Goal: Information Seeking & Learning: Learn about a topic

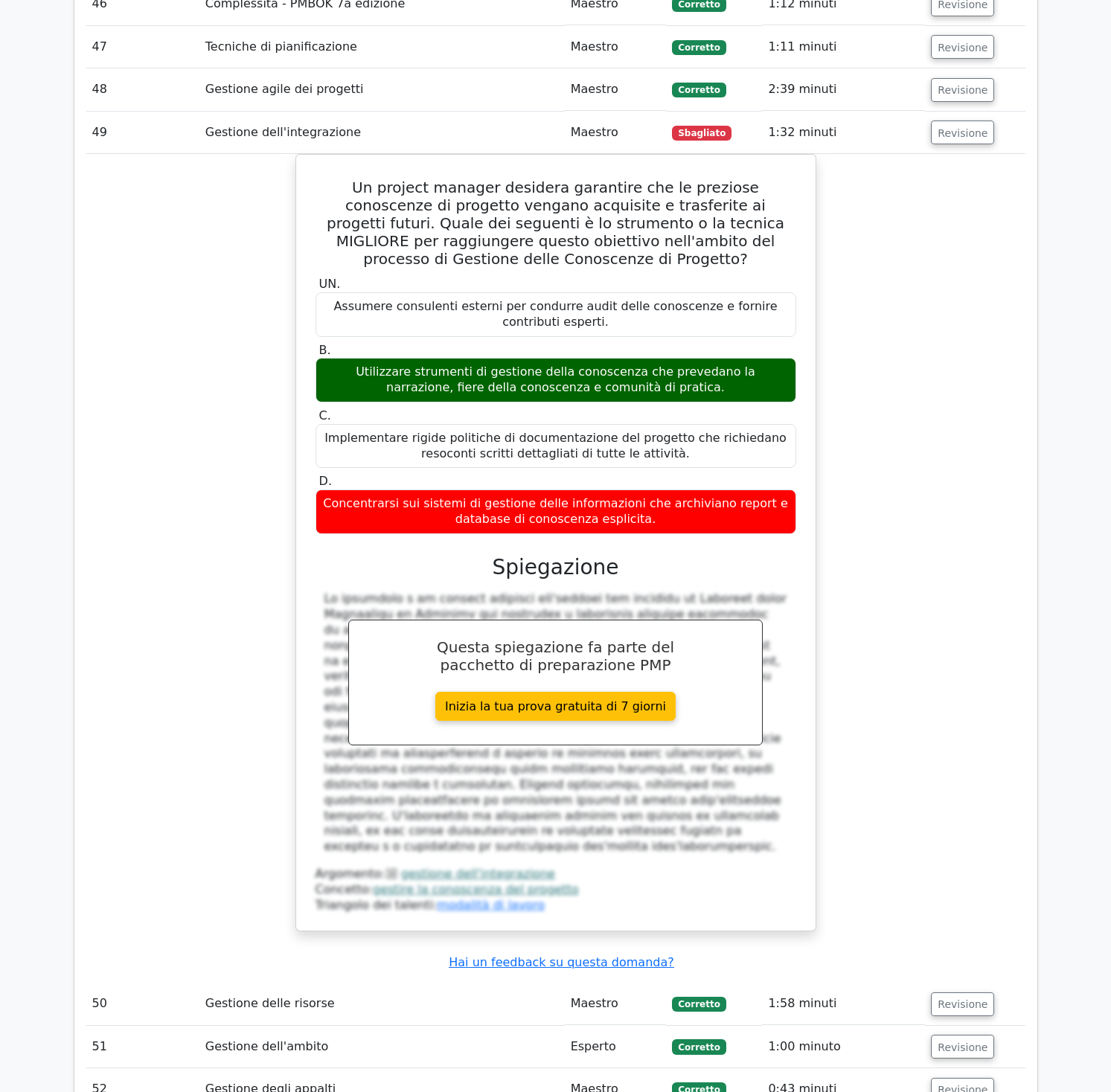
scroll to position [0, 1]
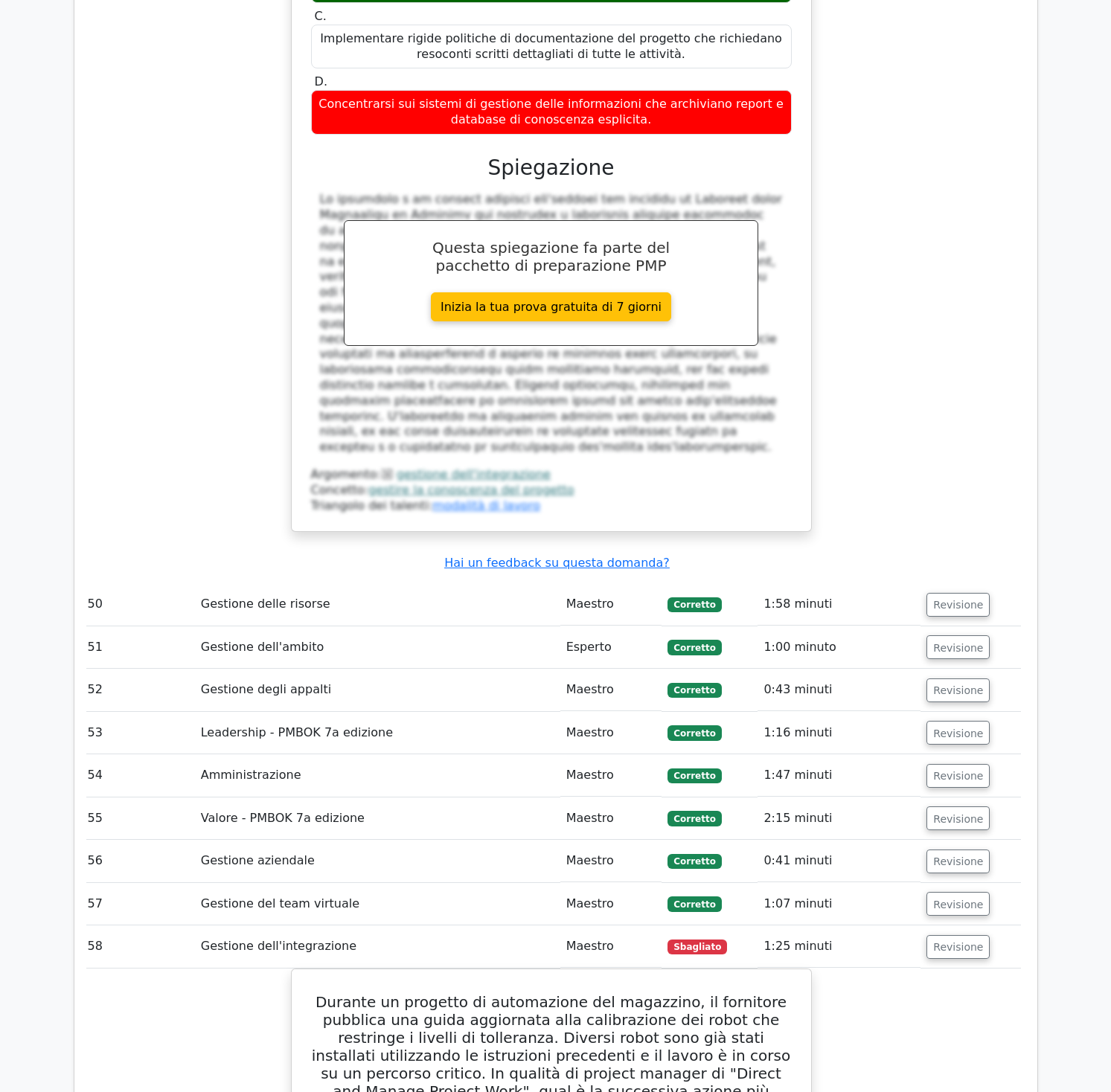
scroll to position [26249, 0]
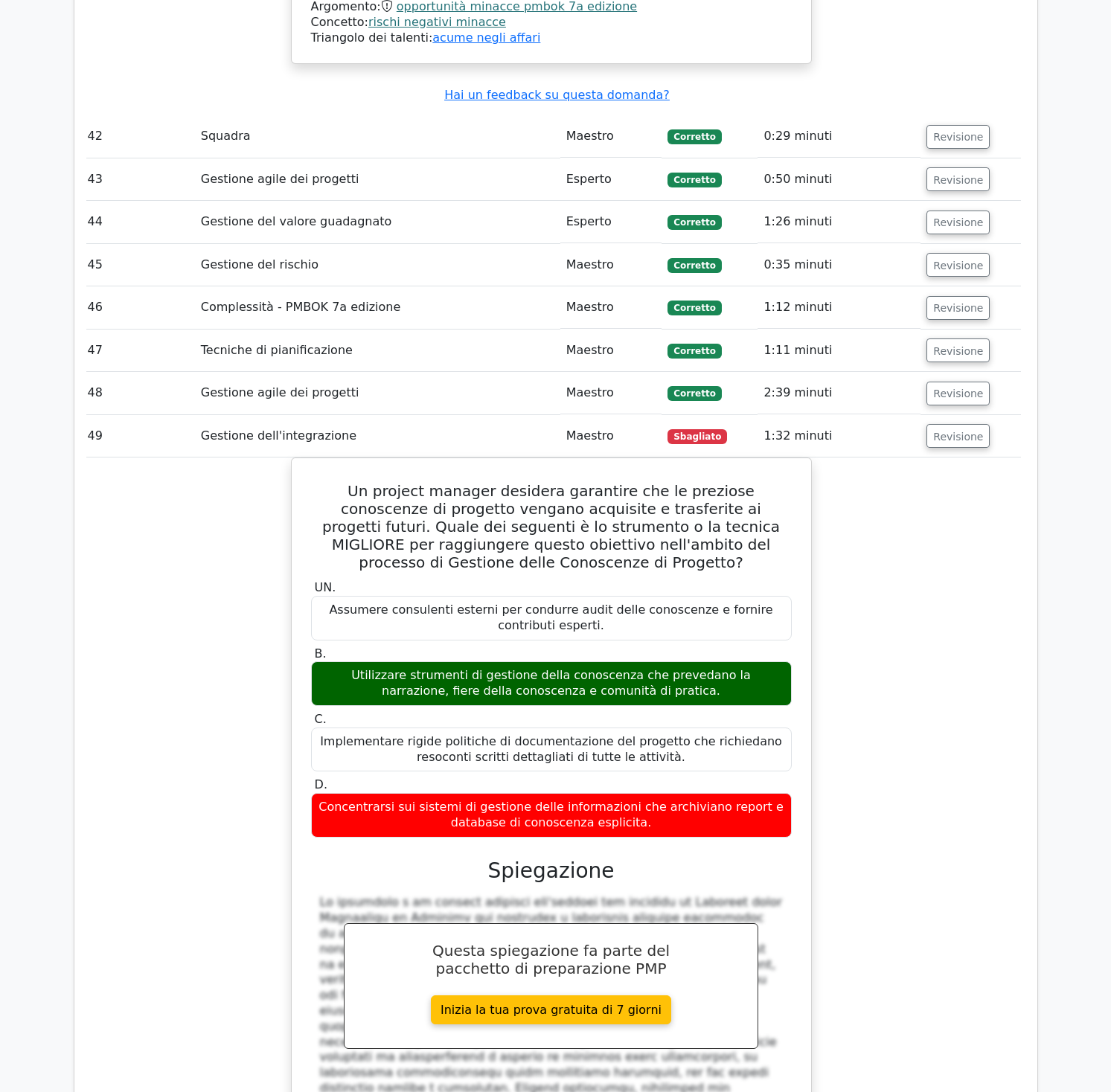
scroll to position [25462, 0]
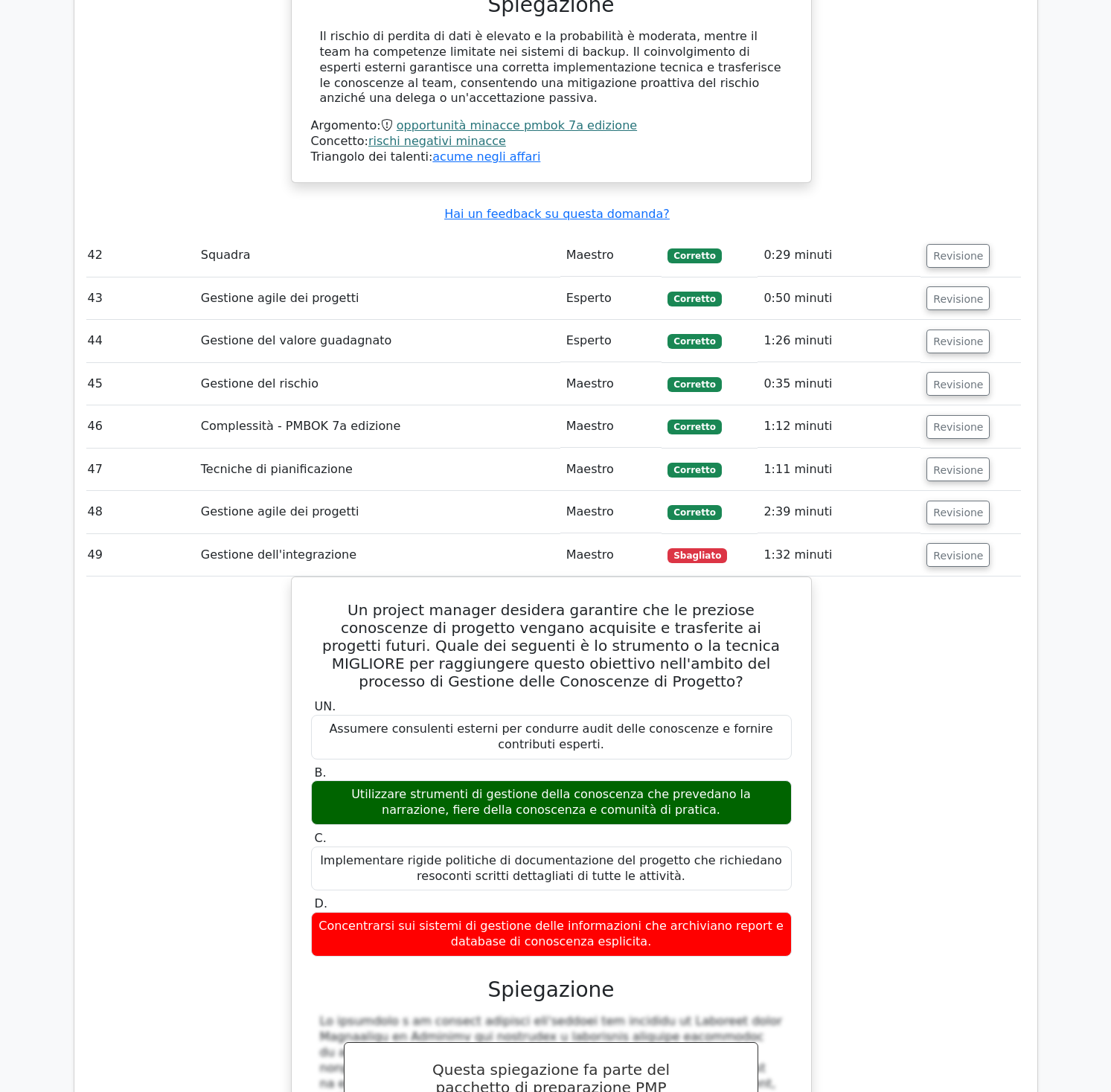
scroll to position [25347, 0]
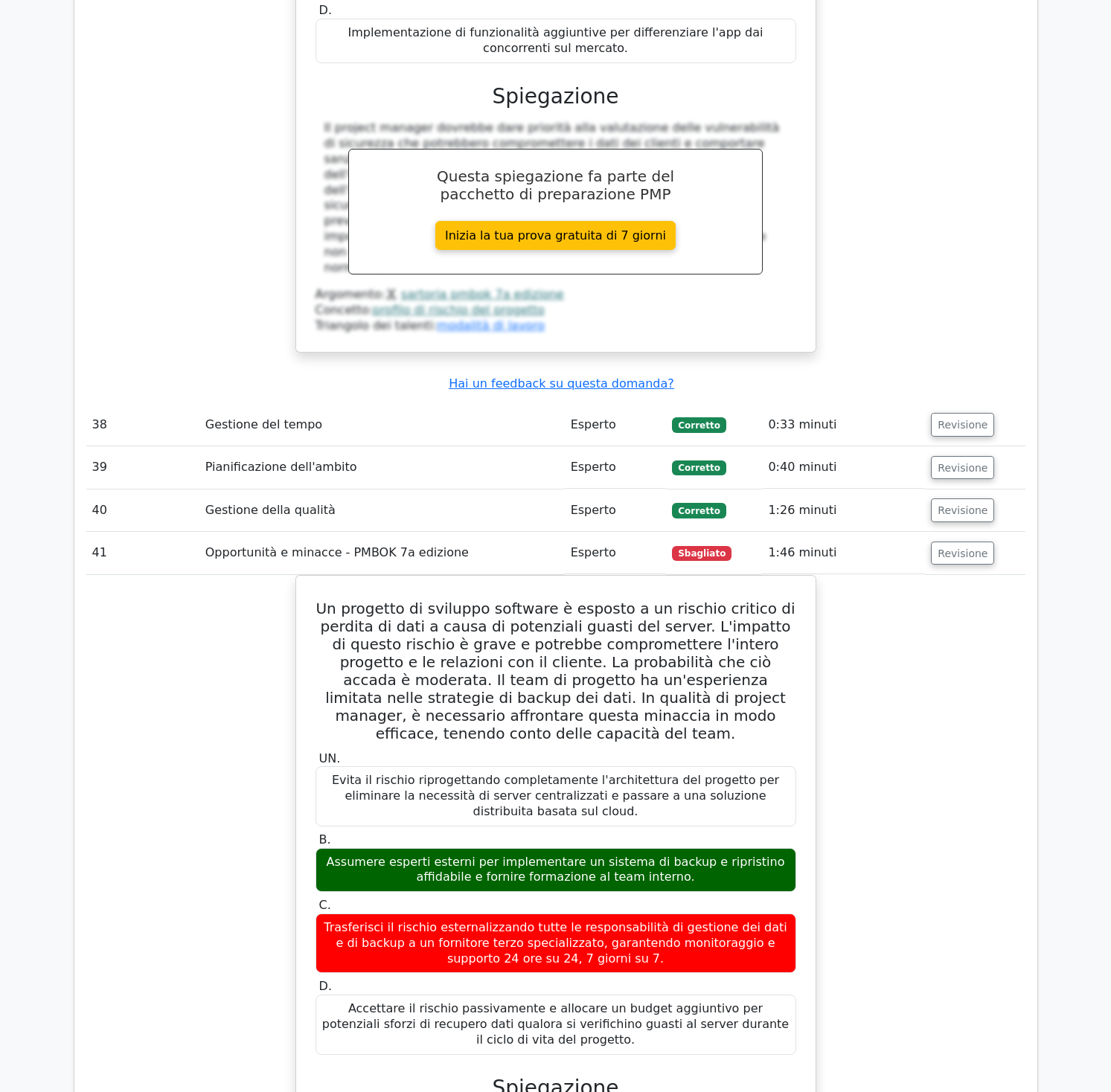
scroll to position [24226, 0]
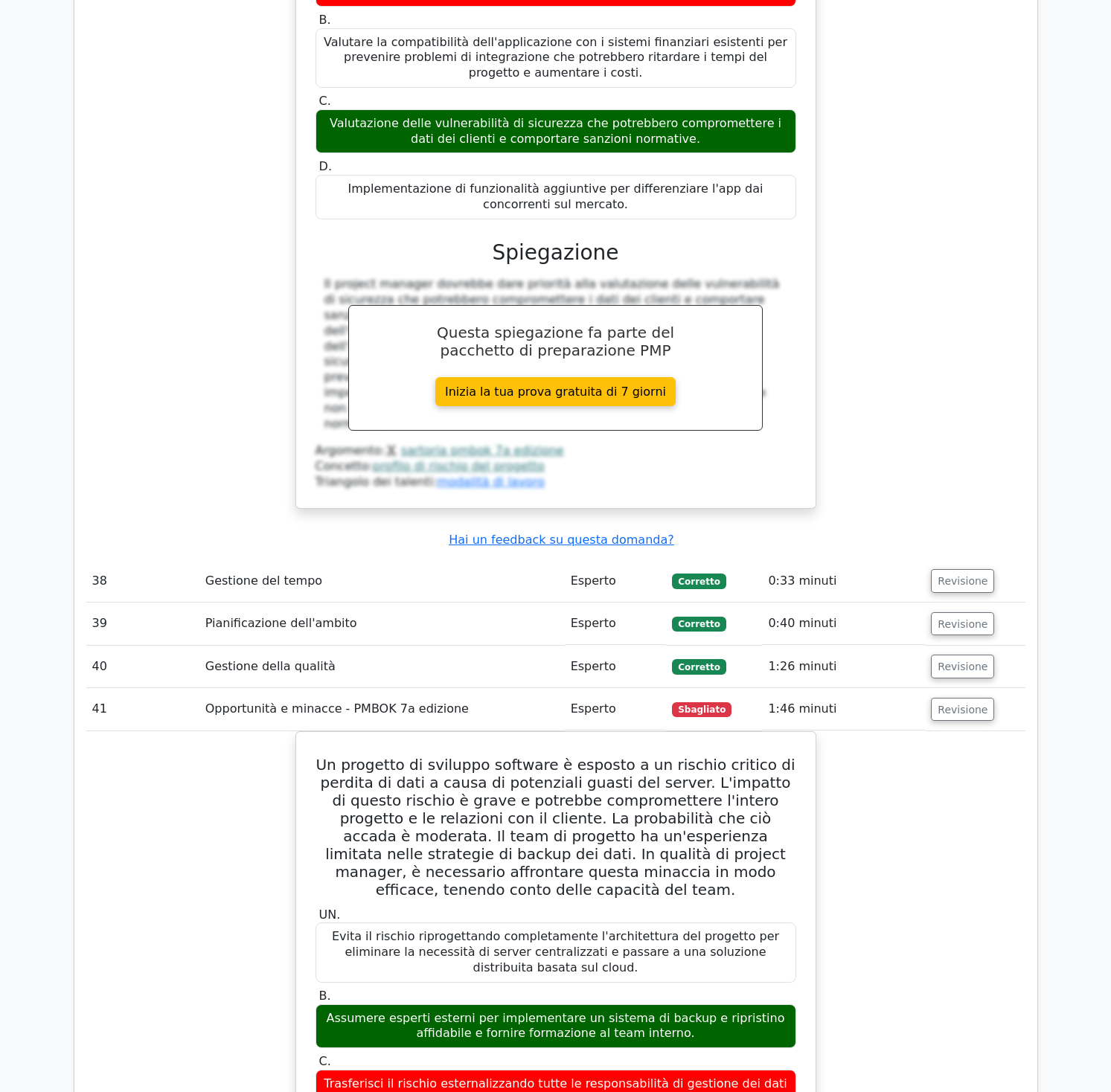
scroll to position [24098, 0]
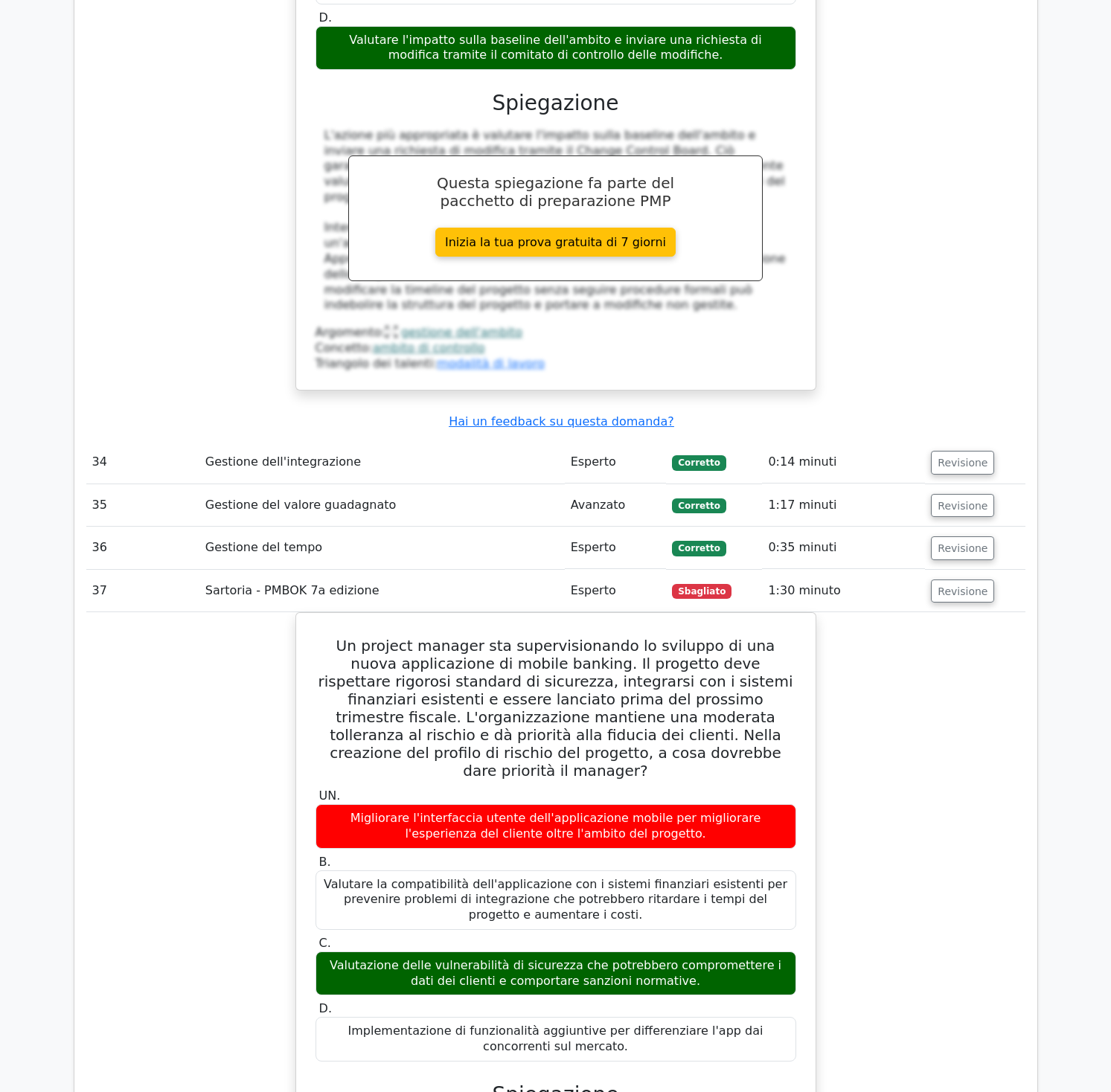
scroll to position [23260, 0]
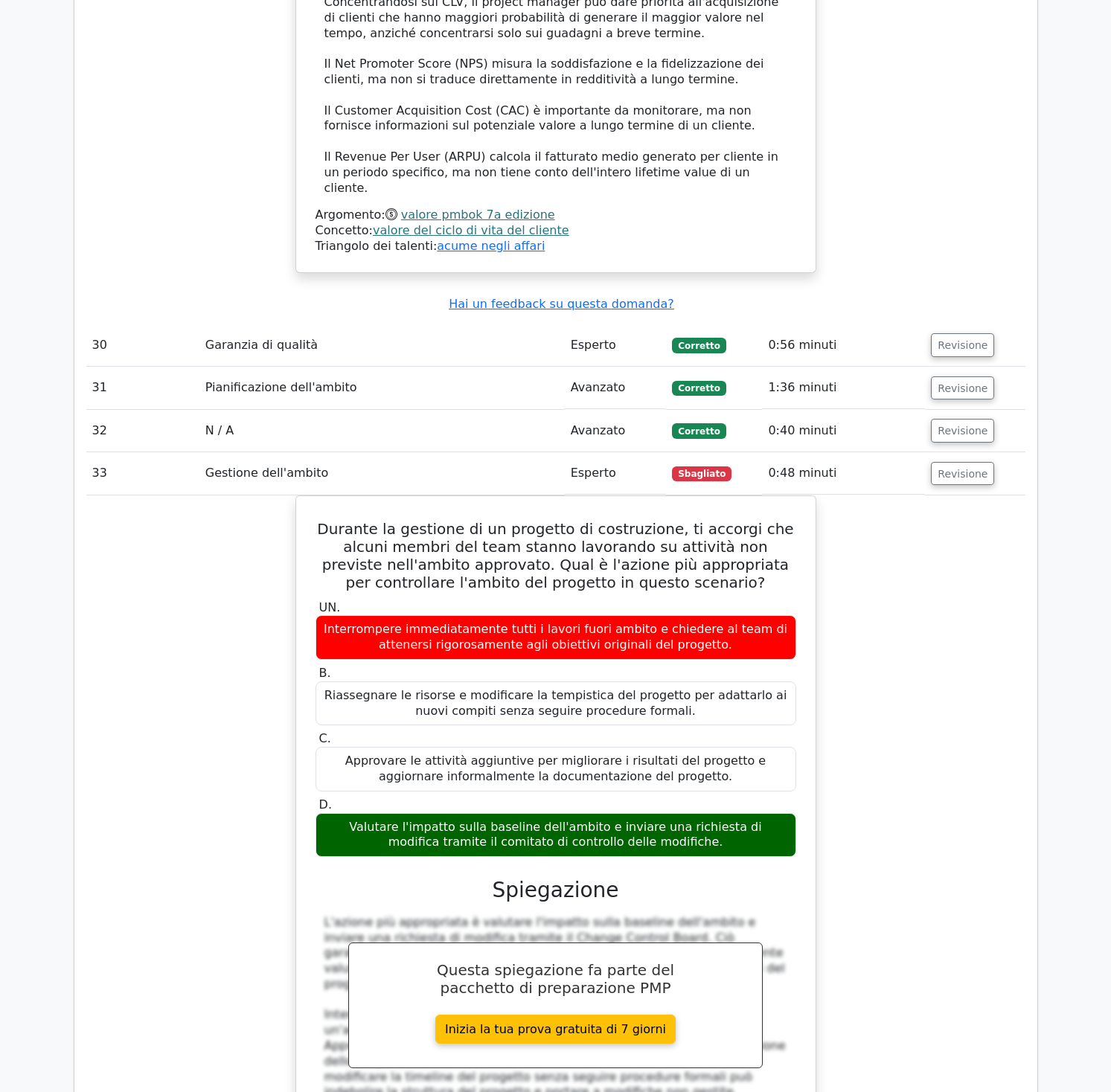
scroll to position [22453, 0]
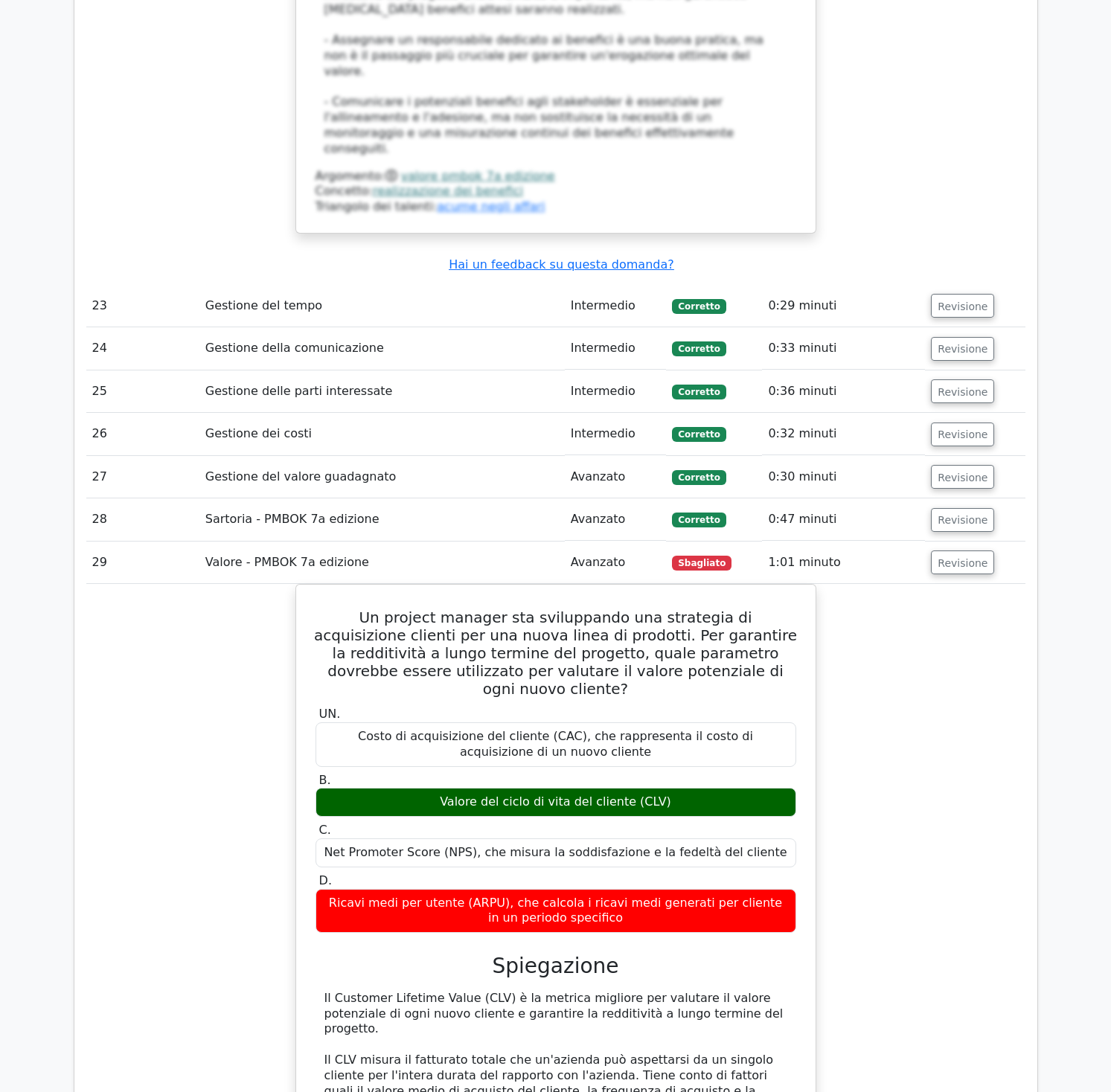
scroll to position [21337, 0]
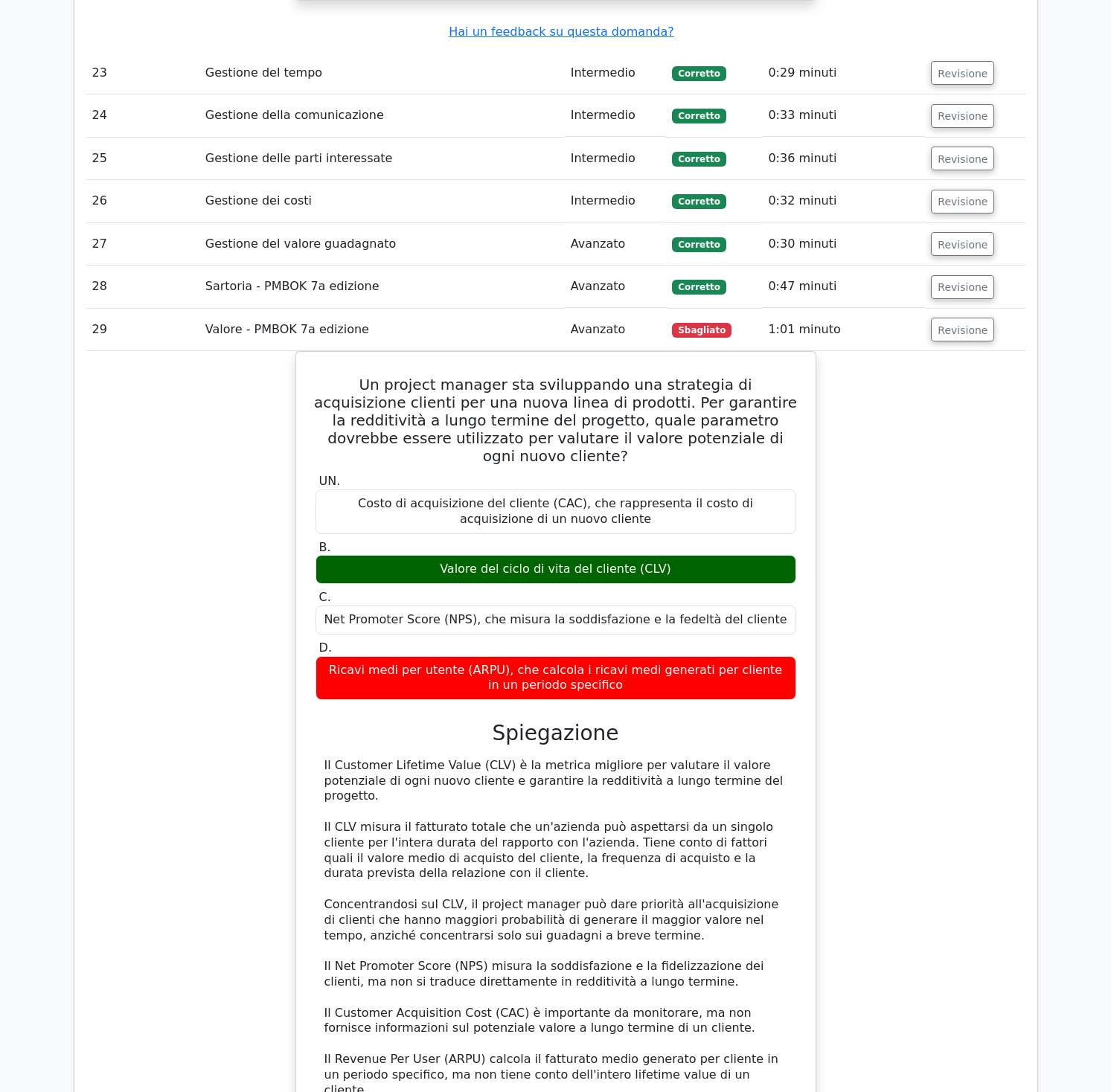
scroll to position [21574, 0]
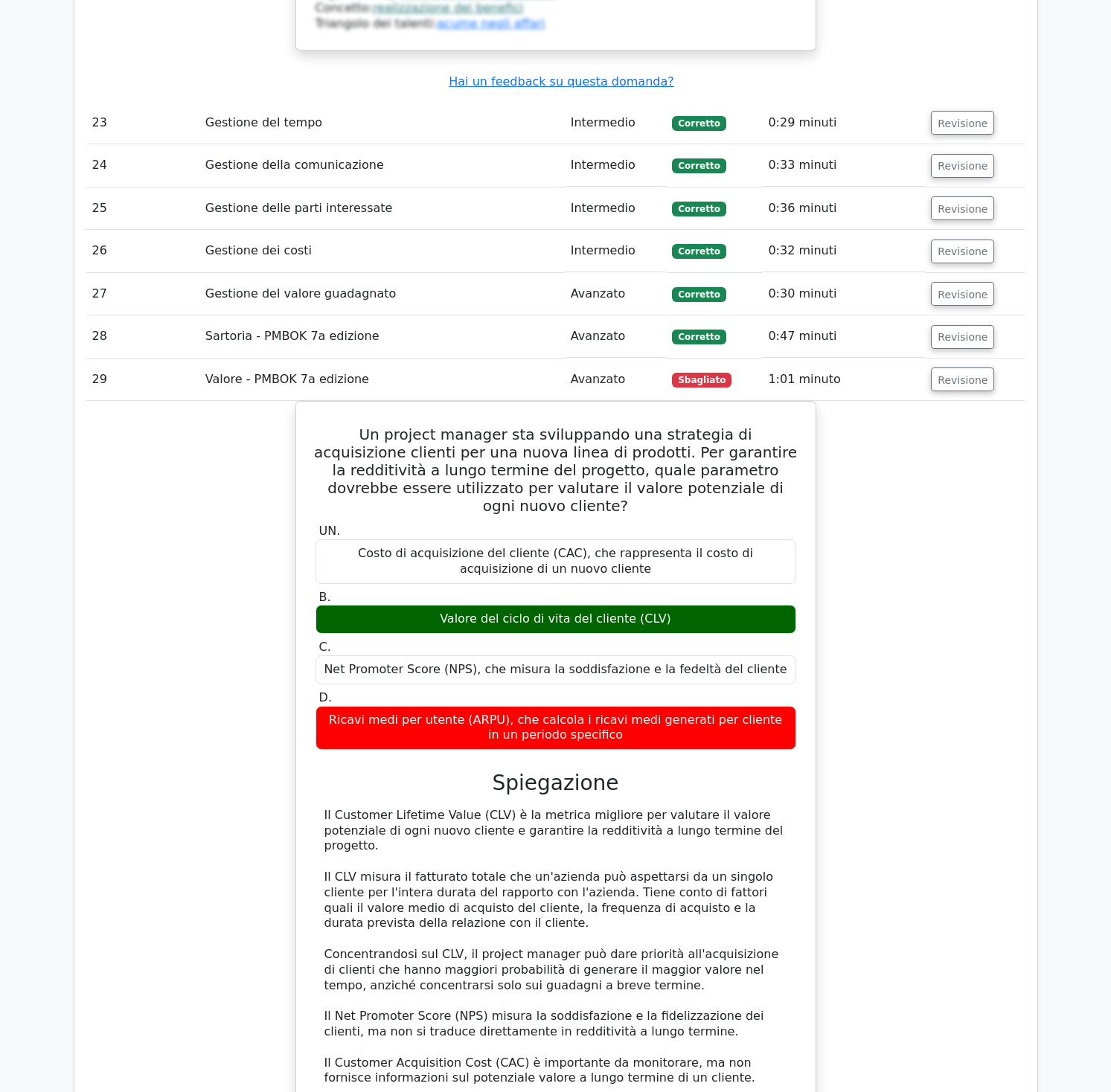
scroll to position [21426, 0]
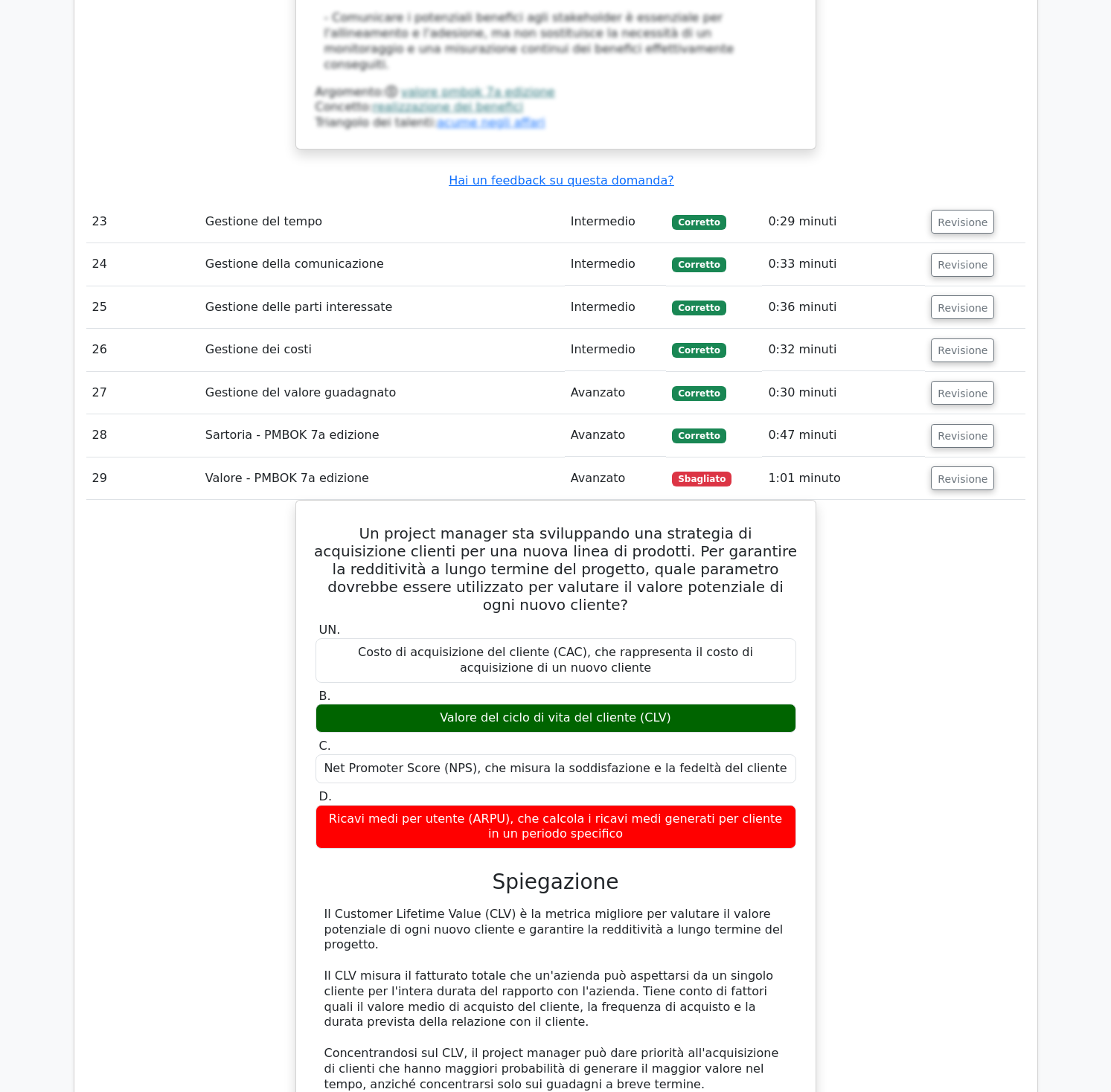
drag, startPoint x: 337, startPoint y: 424, endPoint x: 600, endPoint y: 713, distance: 390.8
copy div "Stai gestendo un progetto di produzione in cui piccole inefficienze causano rit…"
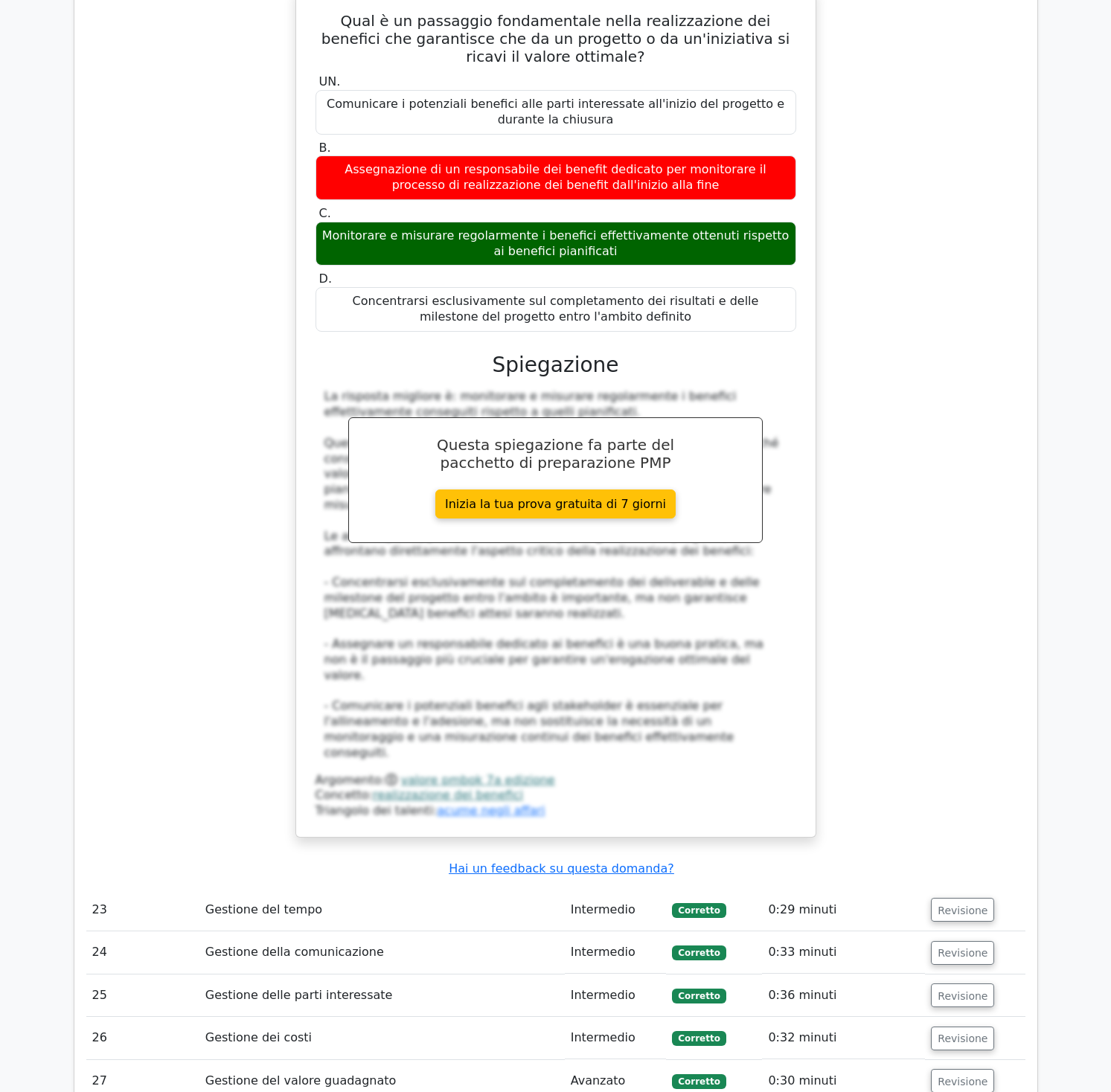
scroll to position [20740, 0]
